Goal: Find specific page/section: Find specific page/section

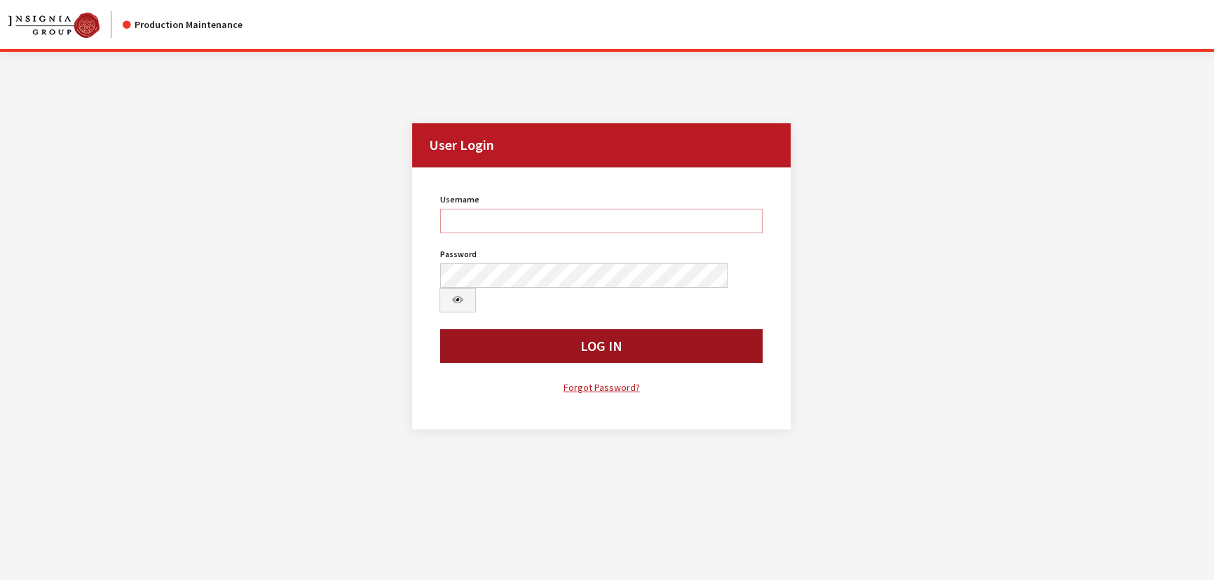
type input "kcallahan"
click at [499, 329] on button "Log In" at bounding box center [601, 346] width 322 height 34
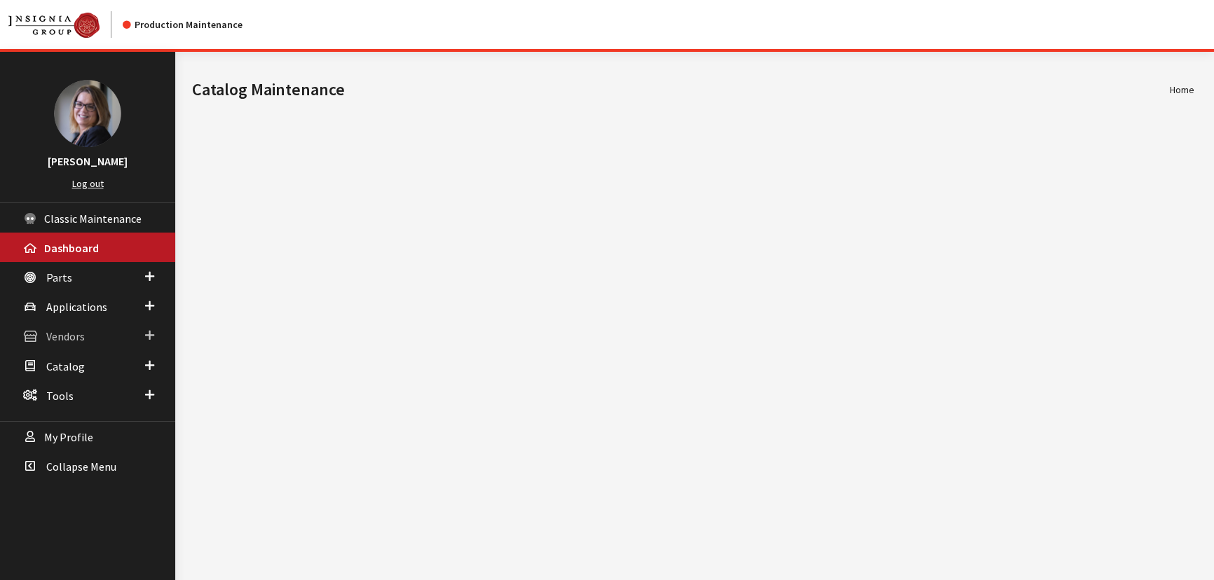
click at [141, 336] on link "Vendors" at bounding box center [87, 335] width 175 height 29
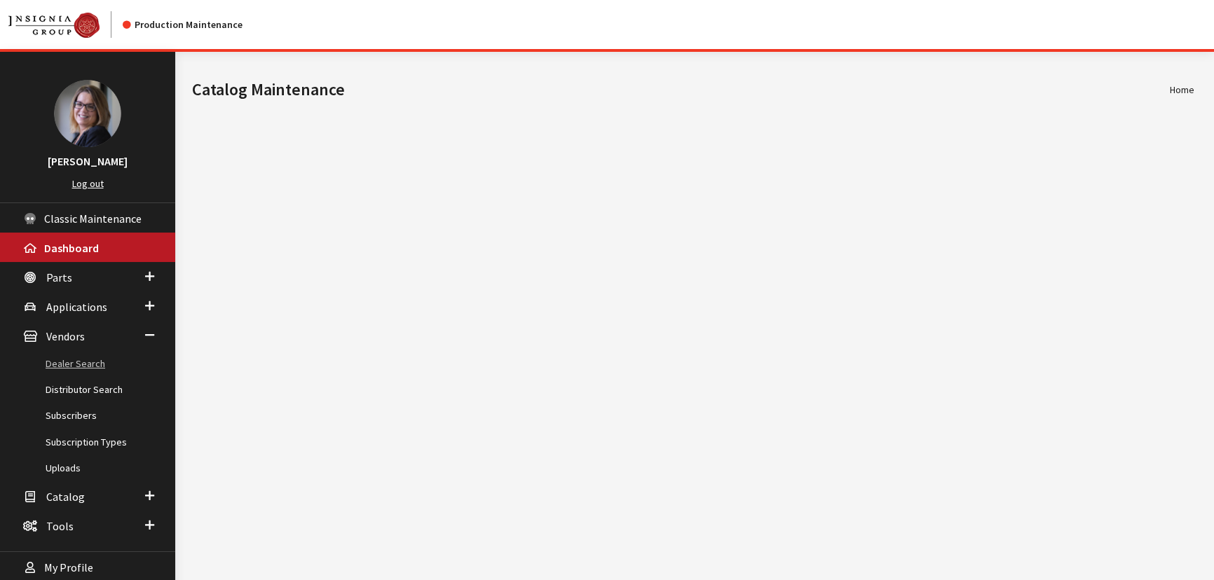
click at [85, 364] on link "Dealer Search" at bounding box center [87, 364] width 175 height 26
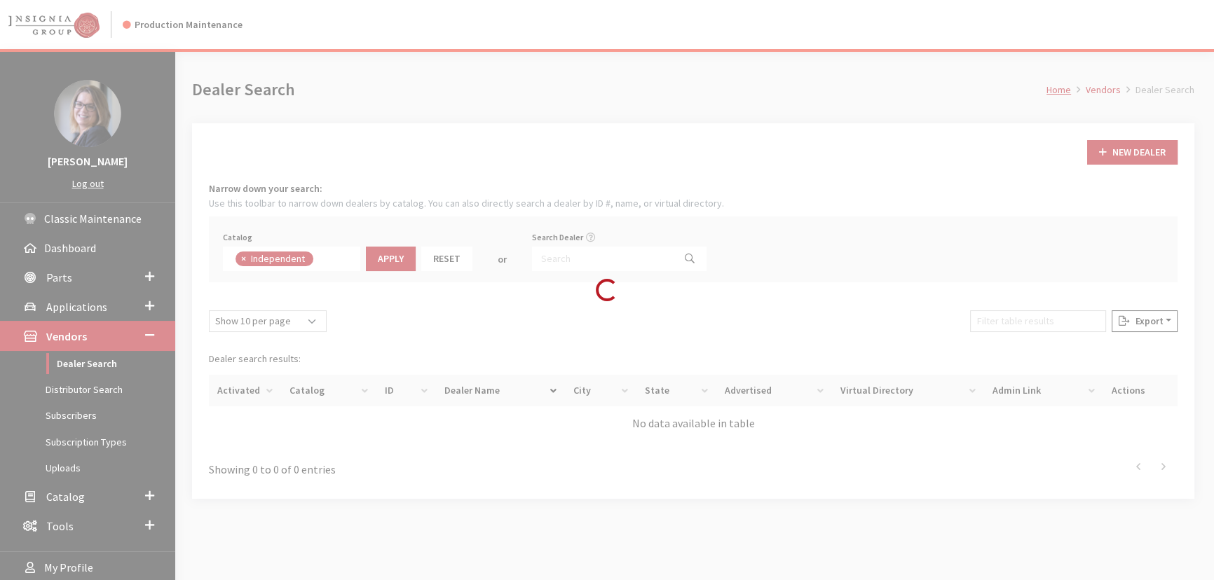
scroll to position [98, 0]
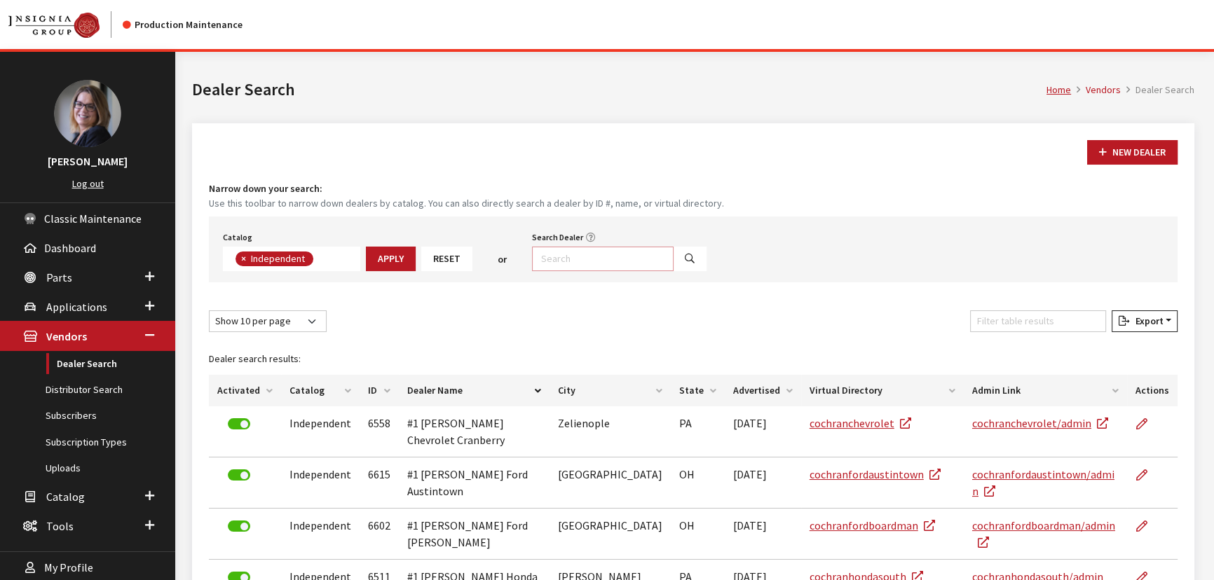
click at [549, 257] on input "Search Dealer" at bounding box center [603, 259] width 142 height 25
type input "mur"
click at [682, 261] on button "Search" at bounding box center [690, 259] width 34 height 25
select select
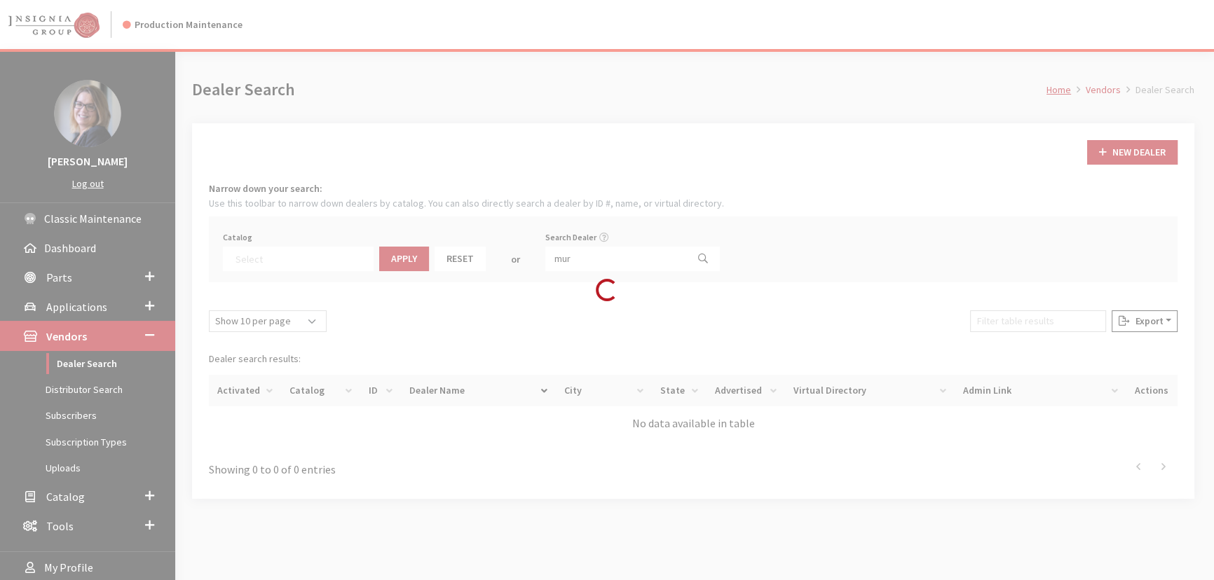
scroll to position [140, 0]
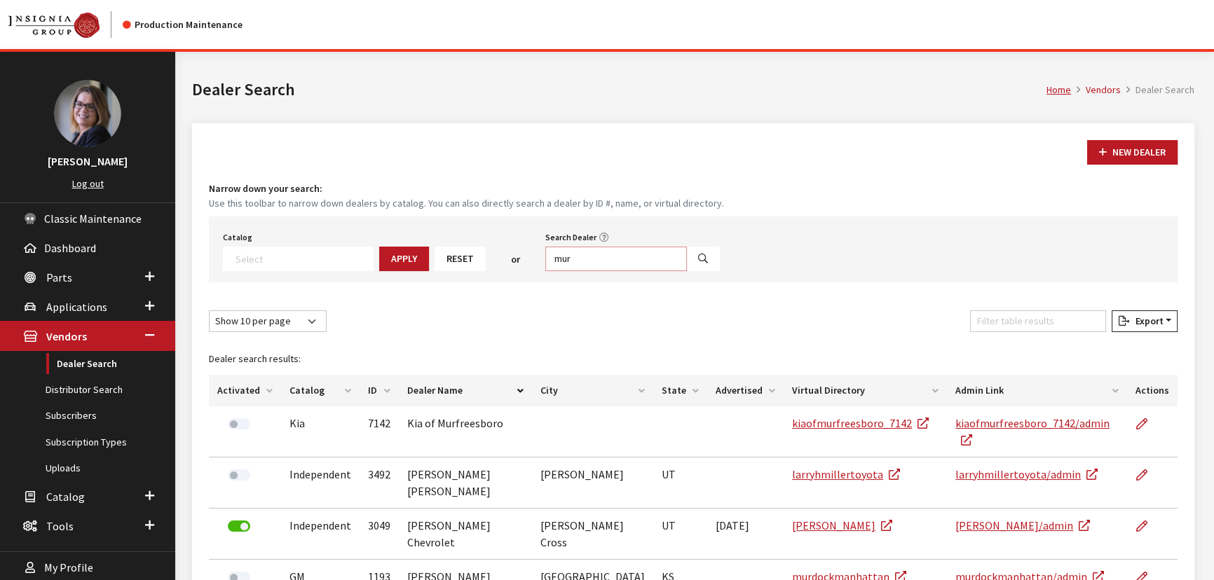
click at [592, 259] on input "mur" at bounding box center [616, 259] width 142 height 25
type input "murdoch&"
select select
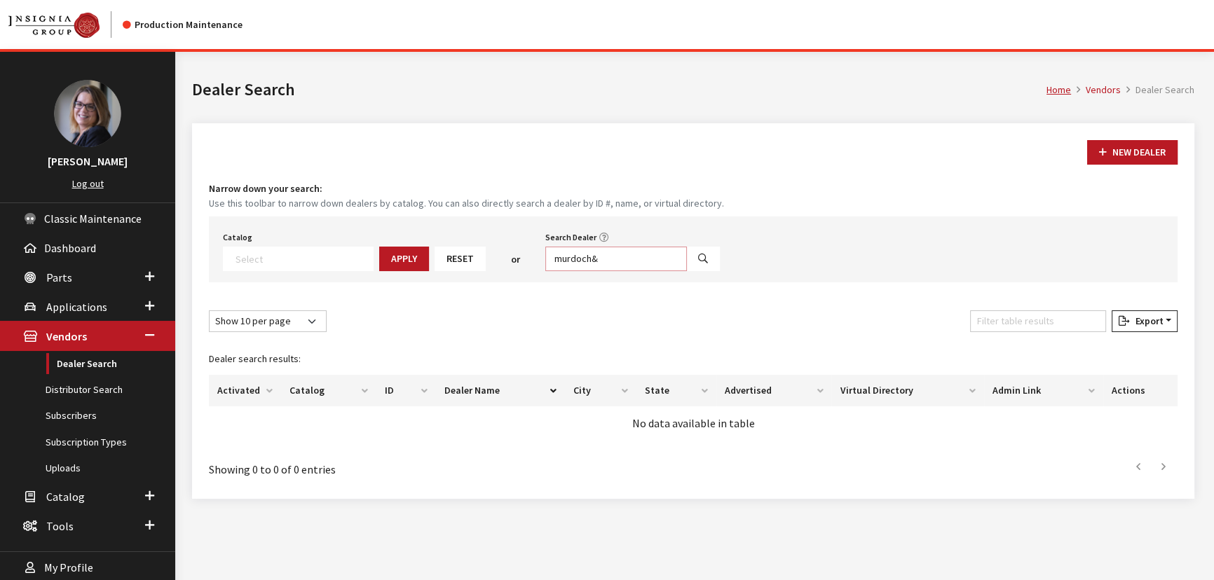
click at [593, 257] on input "murdoch&" at bounding box center [616, 259] width 142 height 25
type input "murdoch%"
select select
drag, startPoint x: 611, startPoint y: 259, endPoint x: 565, endPoint y: 261, distance: 46.3
click at [565, 261] on input "murdoch%" at bounding box center [616, 259] width 142 height 25
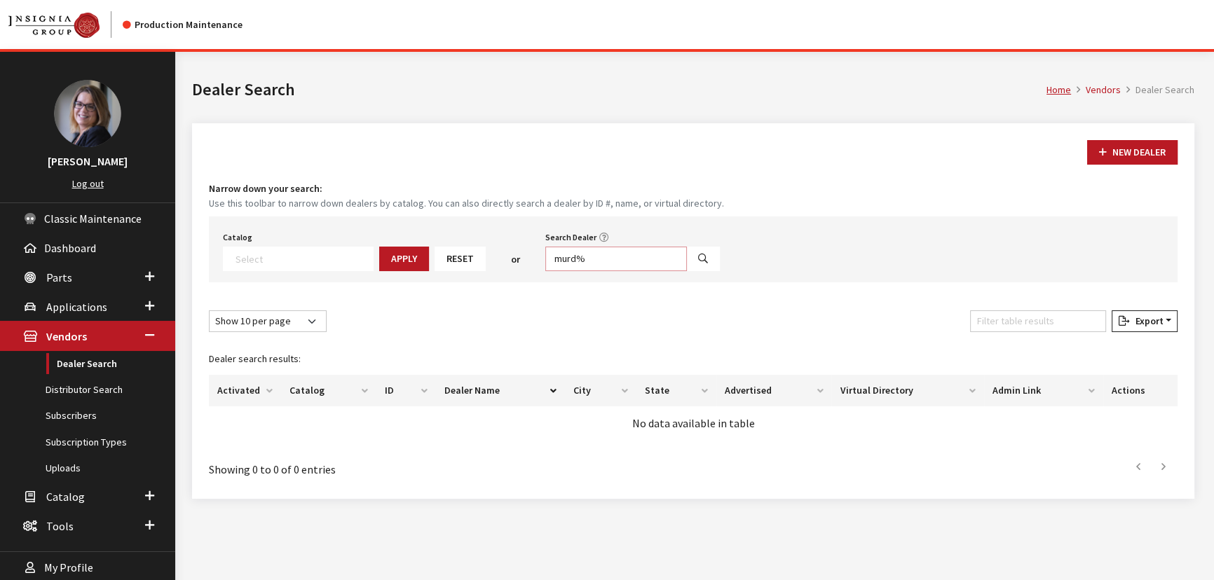
type input "murd%"
select select
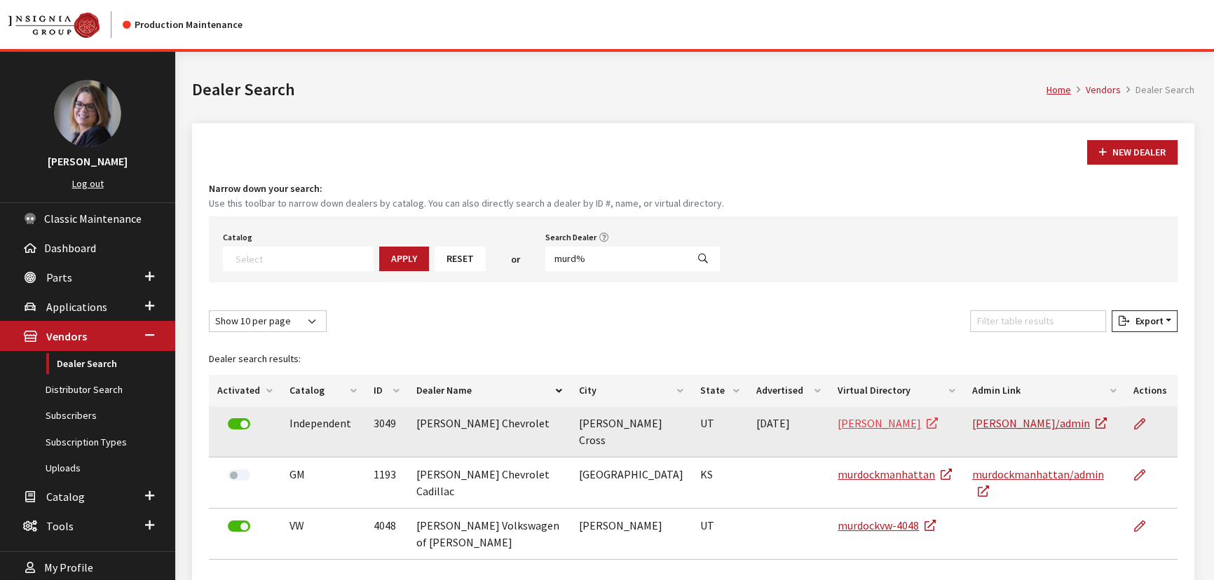
click at [853, 420] on link "murdockchev" at bounding box center [888, 423] width 100 height 14
